Goal: Check status

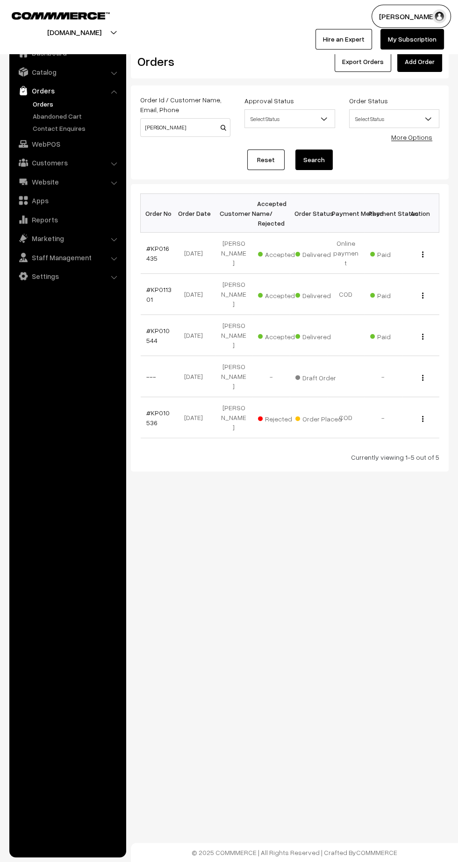
click at [158, 244] on link "#KP016435" at bounding box center [157, 253] width 23 height 18
click at [148, 285] on link "#KP011301" at bounding box center [158, 294] width 25 height 18
